Goal: Task Accomplishment & Management: Use online tool/utility

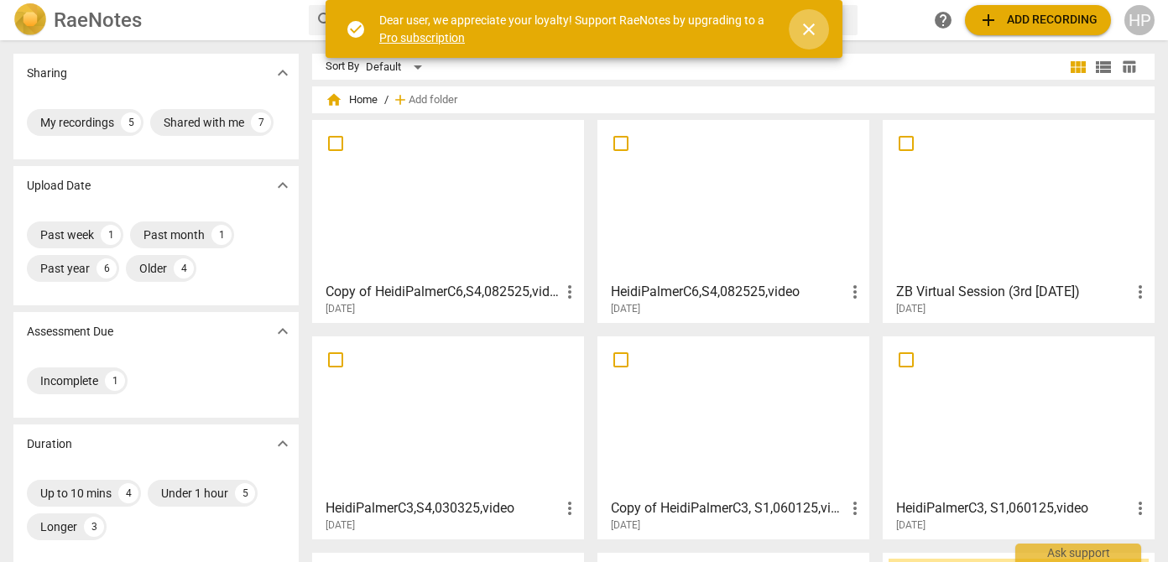
click at [805, 28] on span "close" at bounding box center [809, 29] width 20 height 20
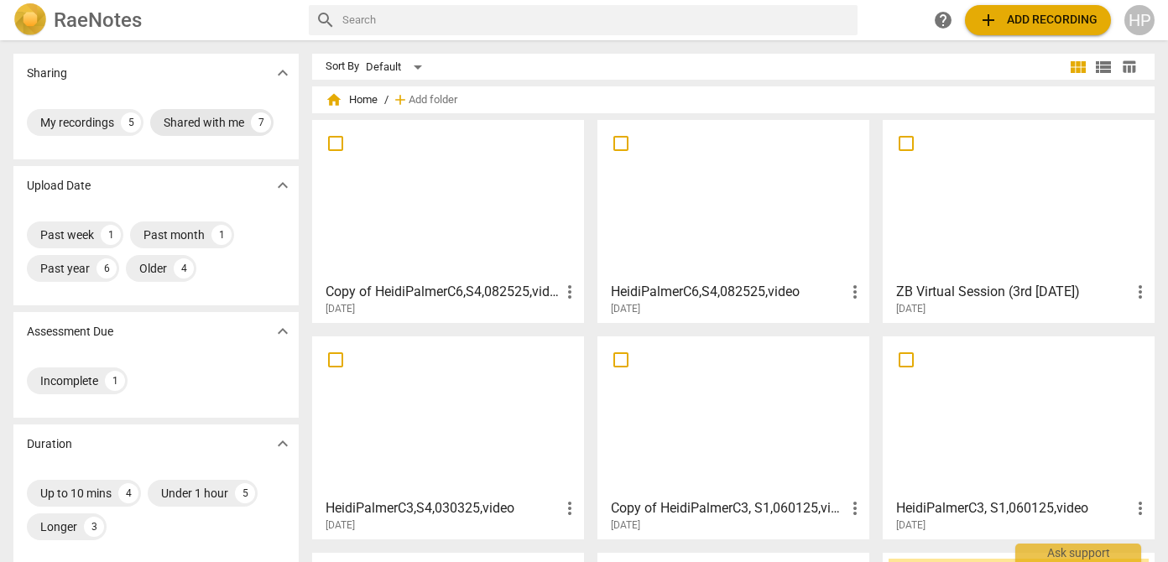
click at [222, 127] on div "Shared with me" at bounding box center [204, 122] width 81 height 17
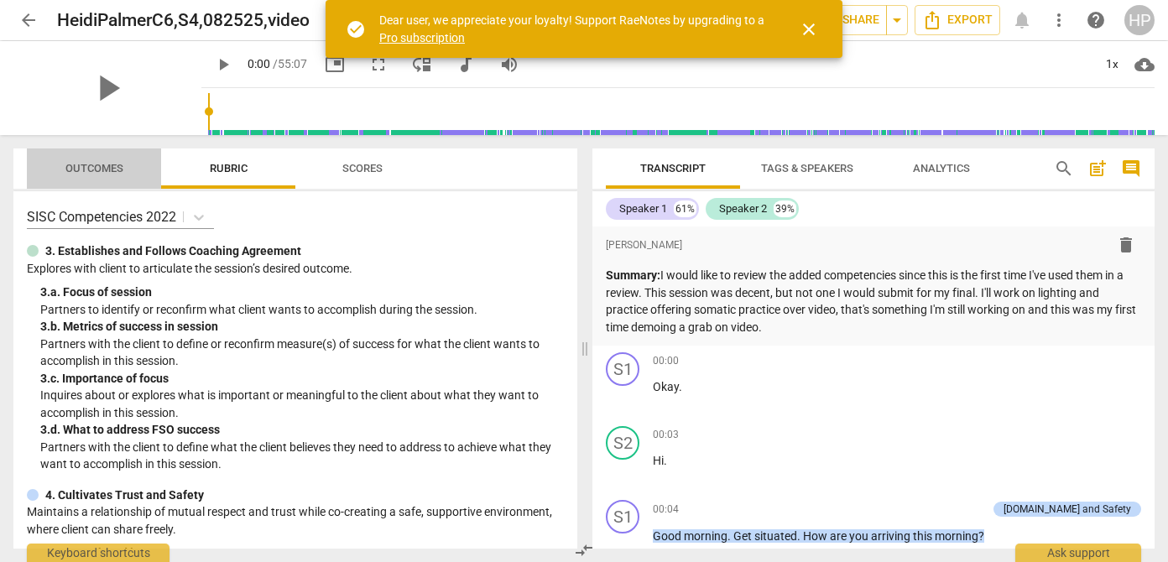
click at [72, 180] on button "Outcomes" at bounding box center [94, 169] width 134 height 40
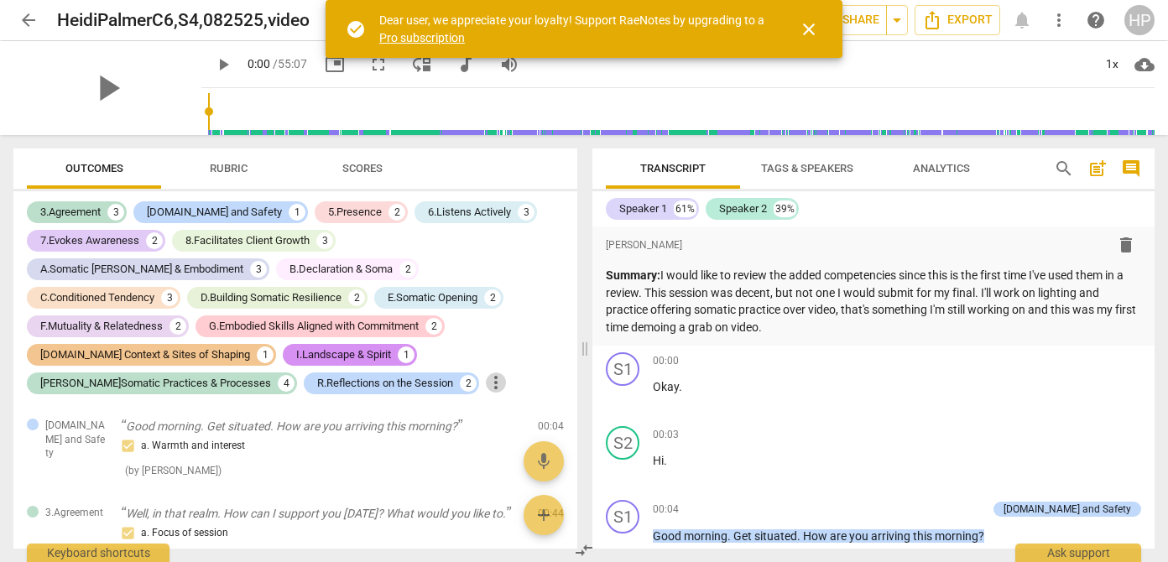
click at [486, 384] on span "more_vert" at bounding box center [496, 383] width 20 height 20
click at [185, 394] on div at bounding box center [584, 281] width 1168 height 562
click at [240, 171] on span "Rubric" at bounding box center [229, 168] width 38 height 13
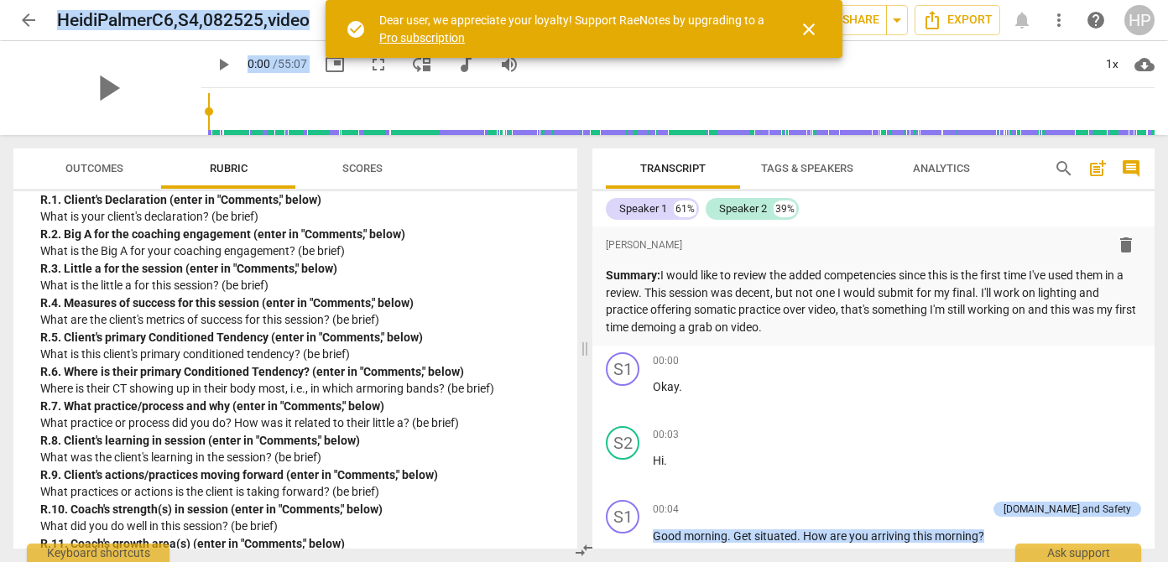
scroll to position [4096, 0]
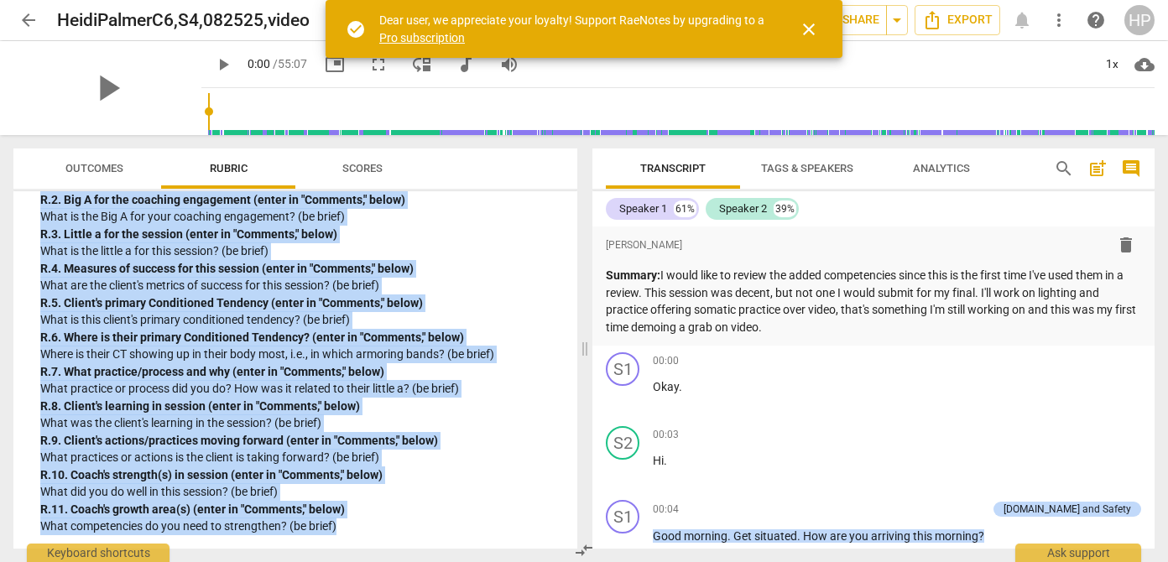
drag, startPoint x: 44, startPoint y: 327, endPoint x: 349, endPoint y: 538, distance: 370.3
click at [349, 538] on div "SISC Competencies 2022 3. Establishes and Follows Coaching Agreement Explores w…" at bounding box center [295, 369] width 564 height 357
copy div "R. Reflect on the following aspects of this Coaching Session. Reflect on the fo…"
